Goal: Navigation & Orientation: Find specific page/section

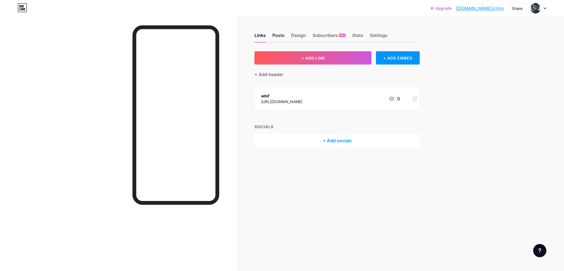
click at [274, 37] on div "Posts" at bounding box center [278, 37] width 12 height 10
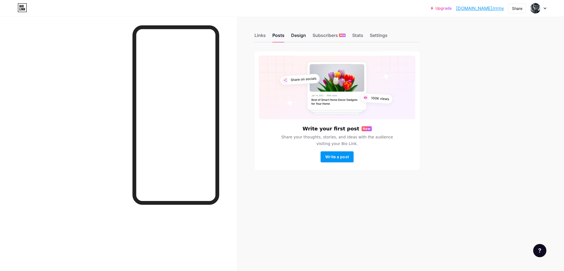
click at [295, 35] on div "Design" at bounding box center [298, 37] width 15 height 10
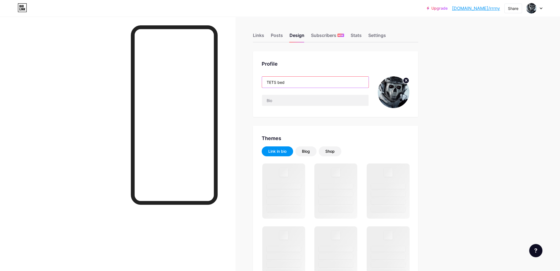
click at [299, 82] on input "TETS bed" at bounding box center [315, 82] width 107 height 11
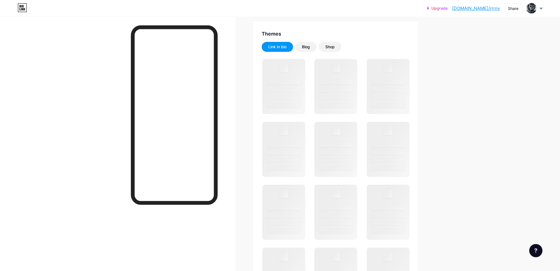
scroll to position [110, 0]
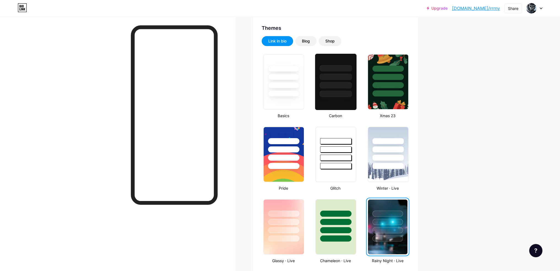
click at [339, 89] on div at bounding box center [335, 75] width 41 height 43
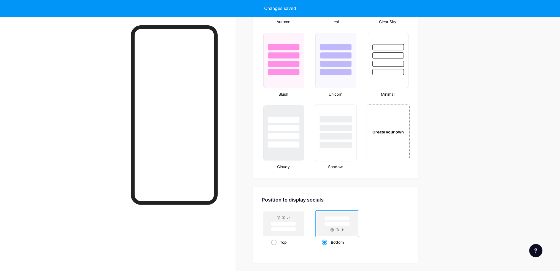
scroll to position [578, 0]
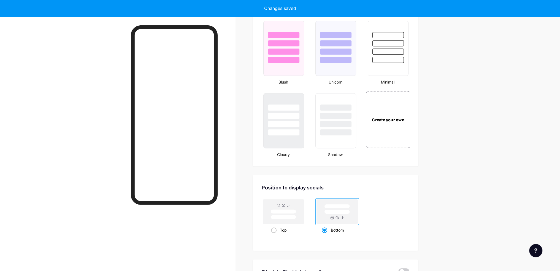
click at [386, 121] on div "Create your own" at bounding box center [387, 119] width 44 height 57
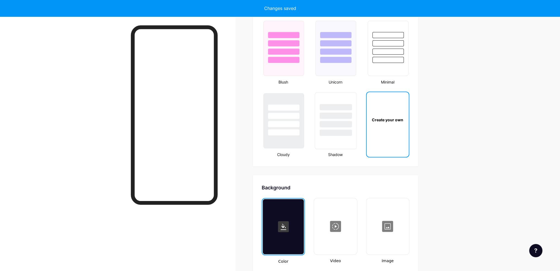
click at [337, 132] on div at bounding box center [335, 132] width 32 height 6
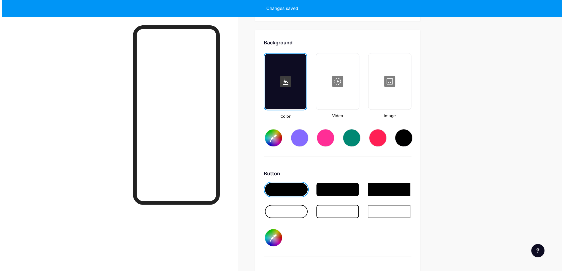
scroll to position [729, 0]
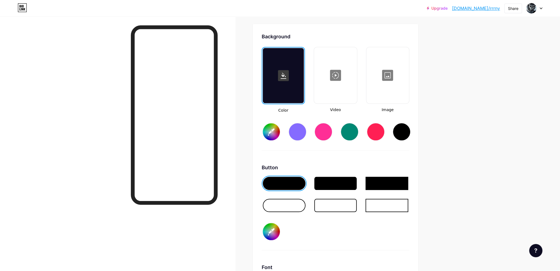
click at [331, 79] on div at bounding box center [335, 75] width 42 height 55
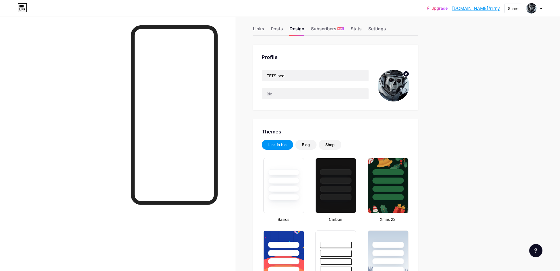
scroll to position [0, 0]
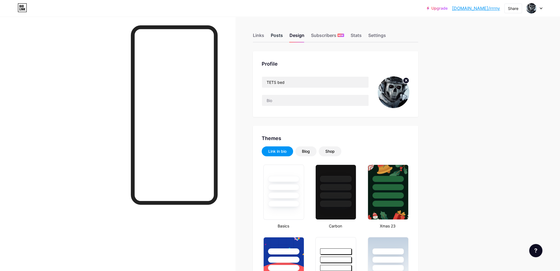
click at [281, 33] on div "Posts" at bounding box center [277, 37] width 12 height 10
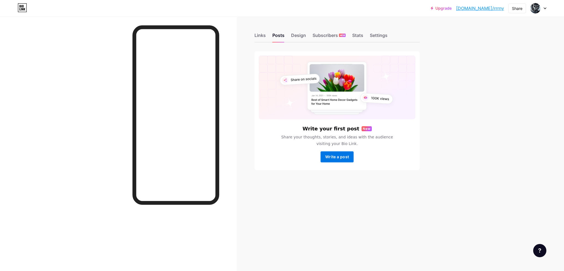
click at [332, 158] on span "Write a post" at bounding box center [337, 156] width 24 height 5
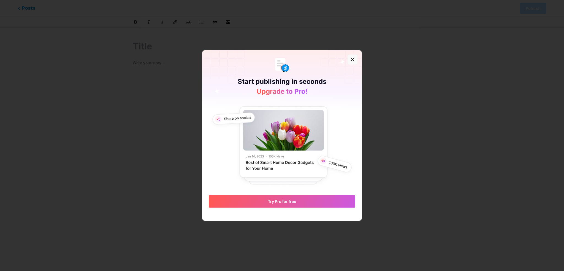
click at [353, 60] on div at bounding box center [352, 59] width 10 height 10
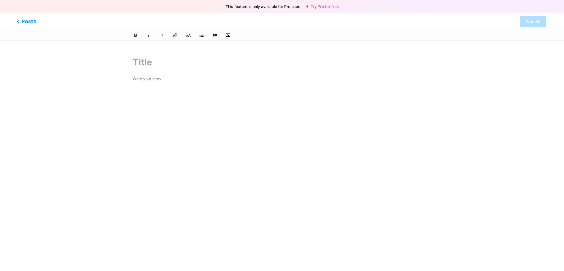
click at [21, 21] on span "Posts" at bounding box center [27, 21] width 20 height 7
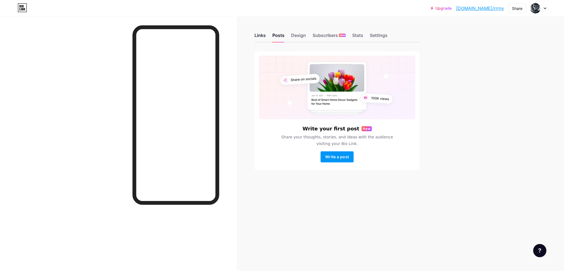
click at [263, 38] on div "Links" at bounding box center [259, 37] width 11 height 10
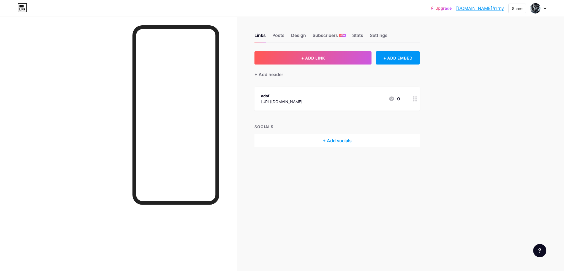
click at [398, 100] on div "0" at bounding box center [394, 98] width 12 height 7
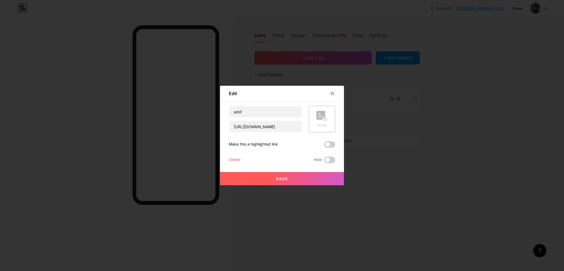
click at [363, 37] on div at bounding box center [282, 135] width 564 height 271
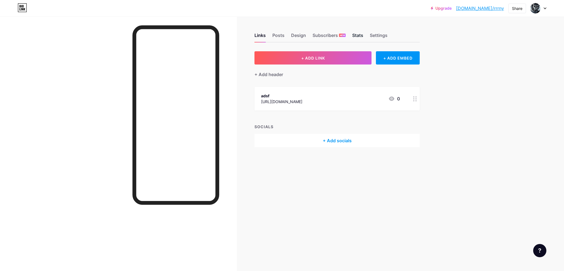
click at [360, 35] on div "Stats" at bounding box center [357, 37] width 11 height 10
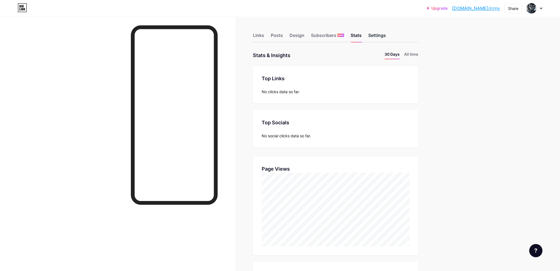
click at [375, 39] on div "Settings" at bounding box center [377, 37] width 18 height 10
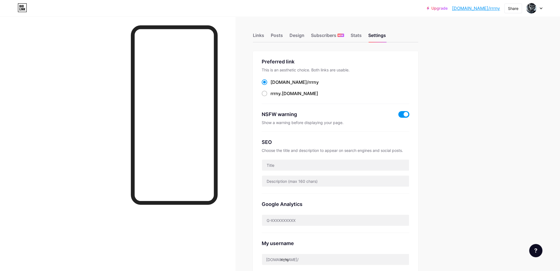
click at [287, 31] on div "Links Posts Design Subscribers NEW Stats Settings" at bounding box center [335, 32] width 165 height 19
click at [284, 35] on div "Links Posts Design Subscribers NEW Stats Settings" at bounding box center [335, 32] width 165 height 19
click at [281, 36] on div "Posts" at bounding box center [277, 37] width 12 height 10
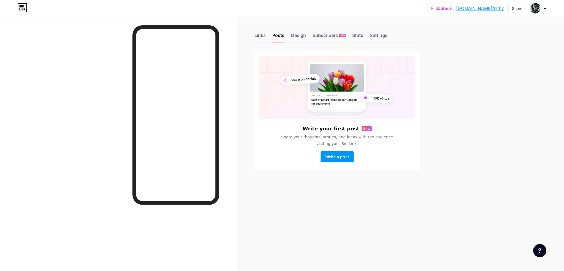
click at [262, 32] on div "Links Posts Design Subscribers NEW Stats Settings" at bounding box center [336, 32] width 165 height 19
click at [262, 37] on div "Links" at bounding box center [259, 37] width 11 height 10
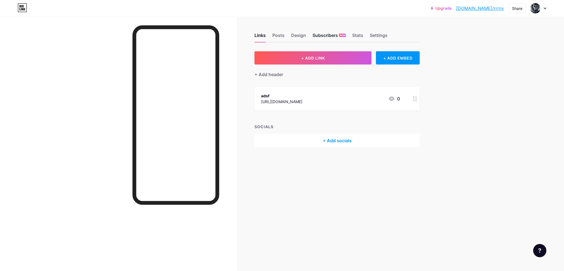
click at [324, 37] on div "Subscribers NEW" at bounding box center [328, 37] width 33 height 10
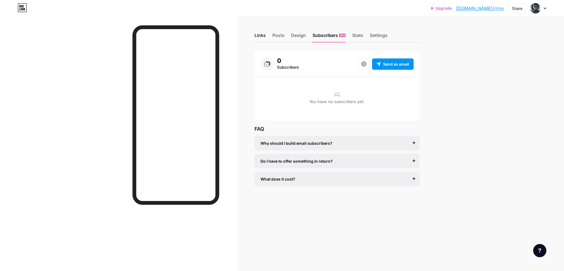
click at [254, 34] on div "Links" at bounding box center [259, 37] width 11 height 10
